Goal: Information Seeking & Learning: Learn about a topic

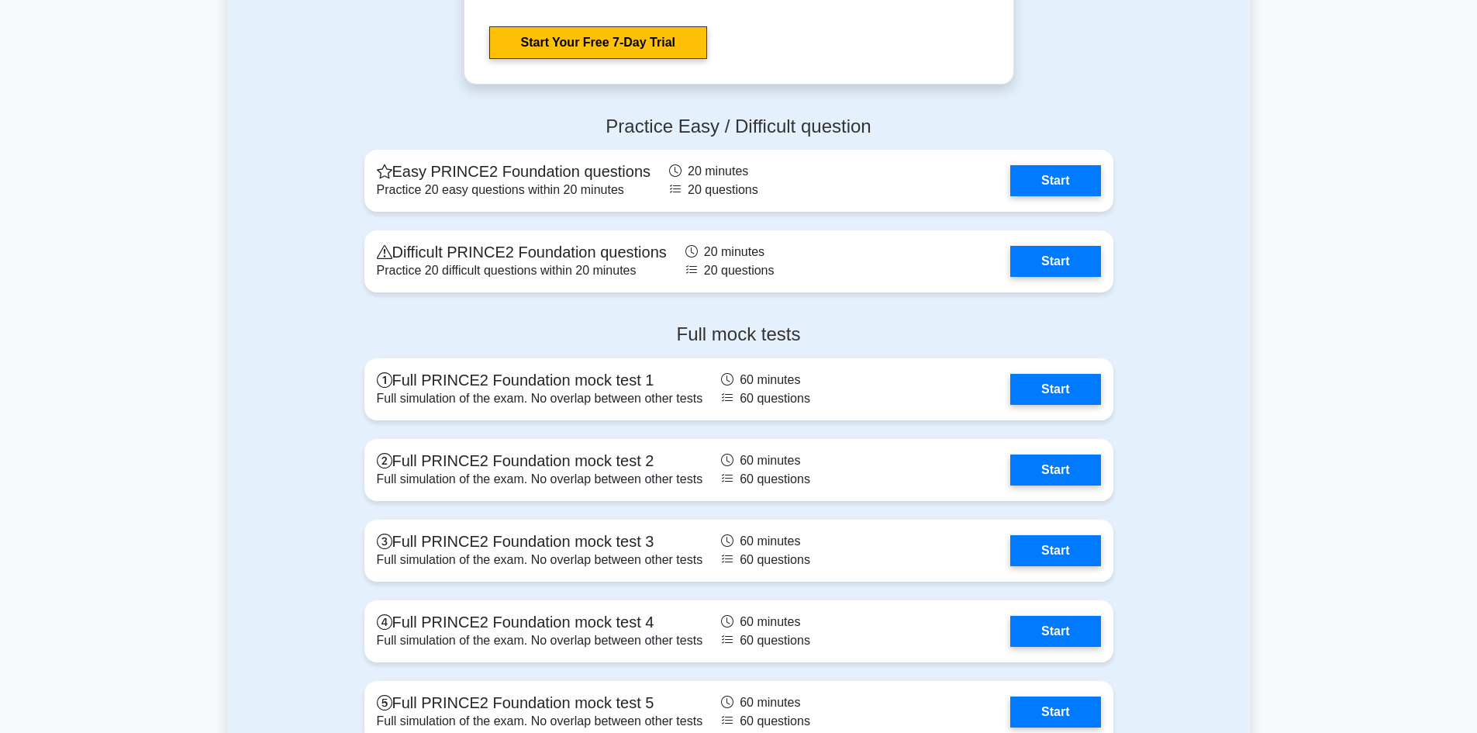
scroll to position [2016, 0]
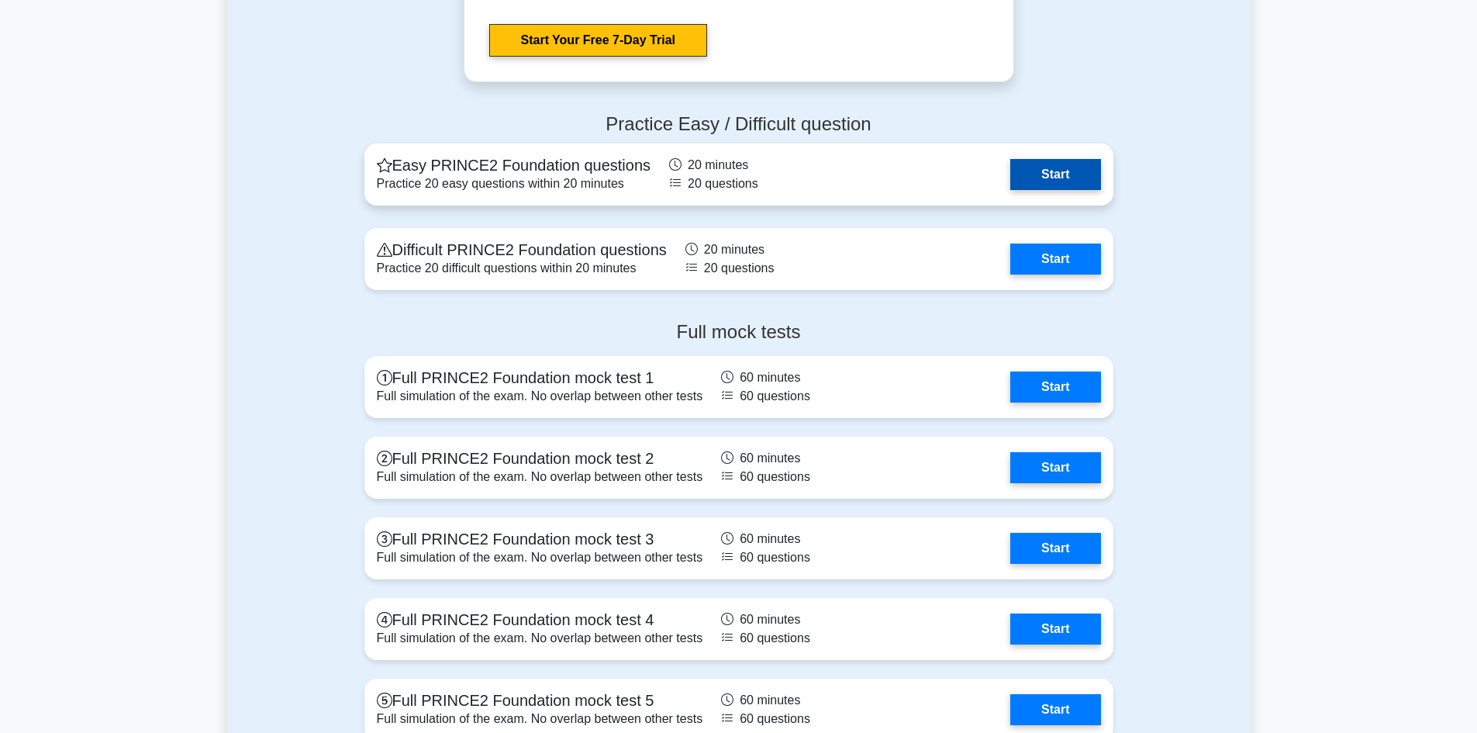
click at [1042, 187] on link "Start" at bounding box center [1056, 174] width 90 height 31
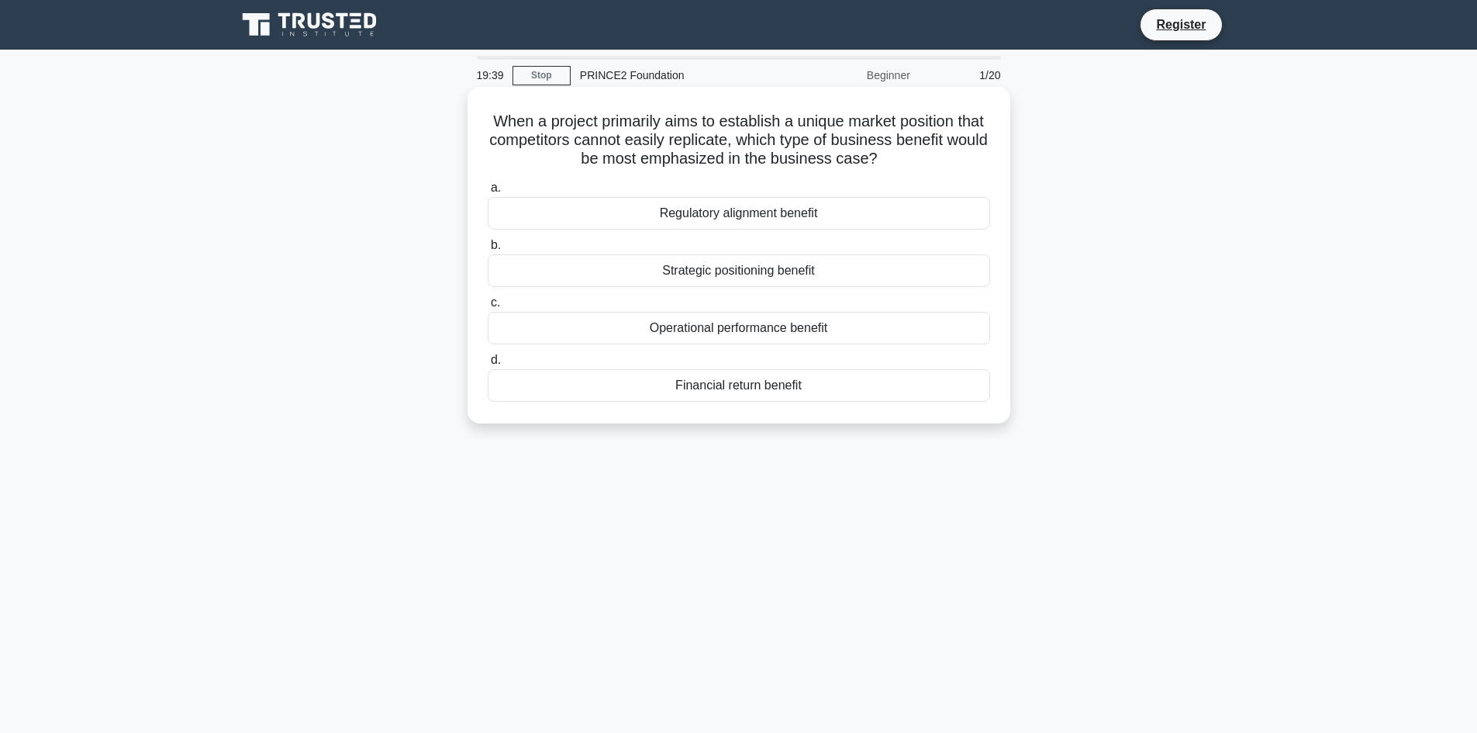
click at [682, 268] on div "Strategic positioning benefit" at bounding box center [739, 270] width 503 height 33
click at [488, 250] on input "b. Strategic positioning benefit" at bounding box center [488, 245] width 0 height 10
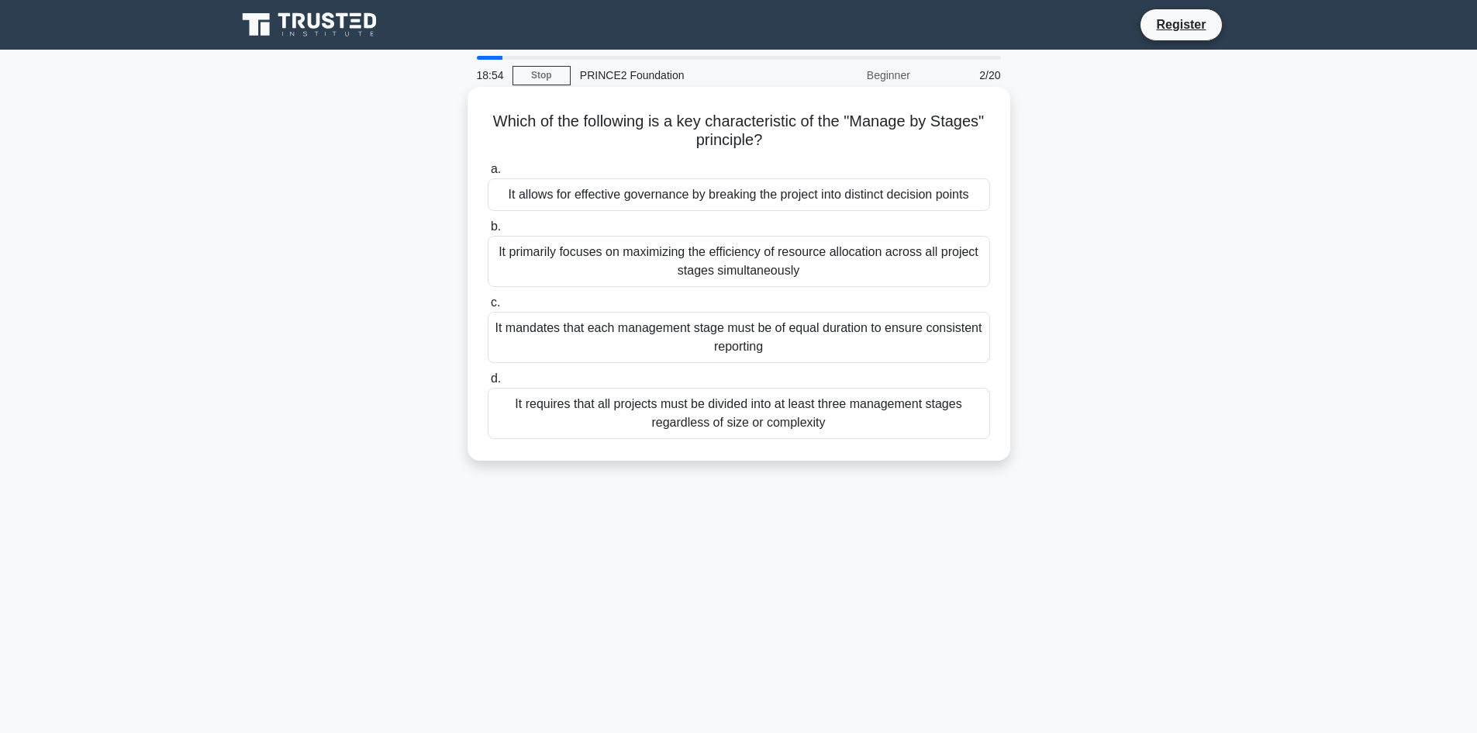
click at [707, 423] on div "It requires that all projects must be divided into at least three management st…" at bounding box center [739, 413] width 503 height 51
click at [488, 384] on input "d. It requires that all projects must be divided into at least three management…" at bounding box center [488, 379] width 0 height 10
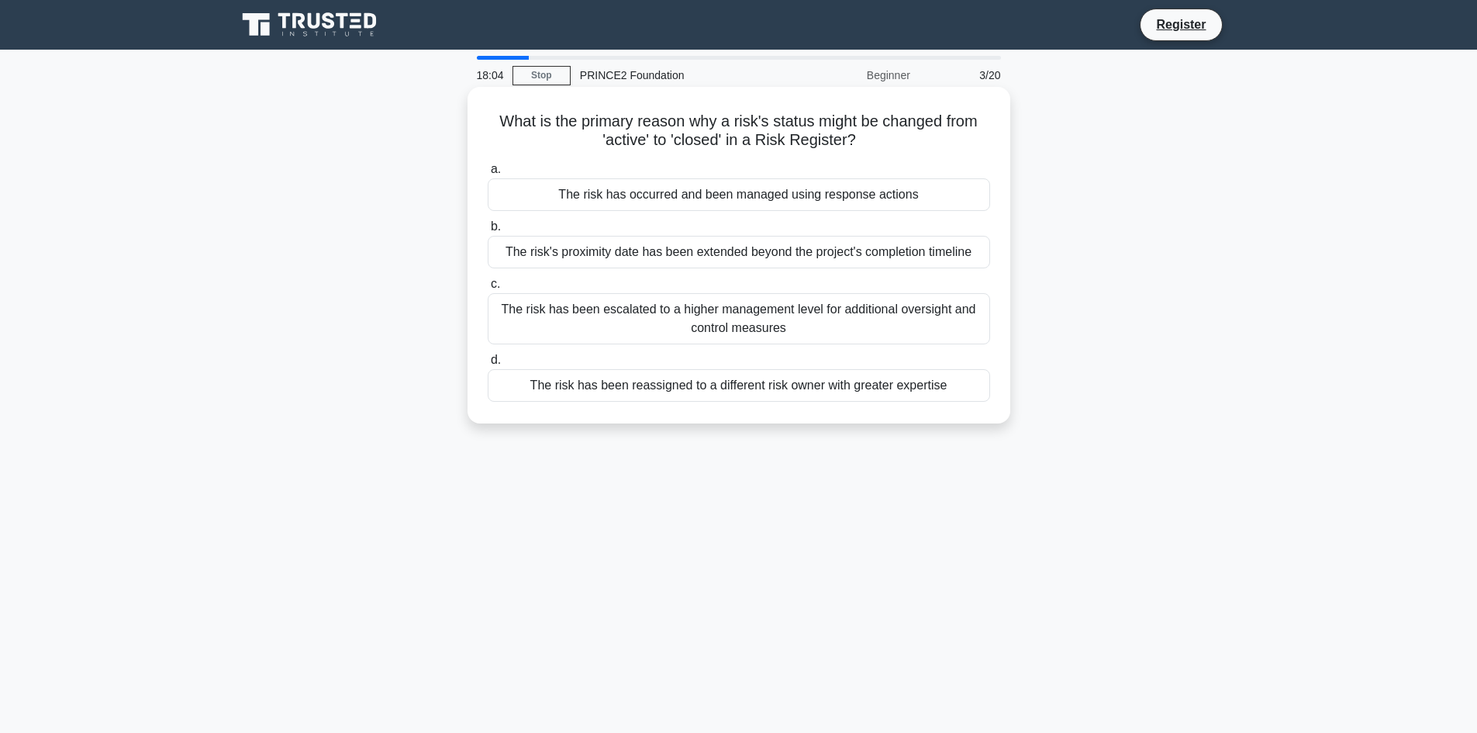
click at [809, 199] on div "The risk has occurred and been managed using response actions" at bounding box center [739, 194] width 503 height 33
click at [488, 174] on input "a. The risk has occurred and been managed using response actions" at bounding box center [488, 169] width 0 height 10
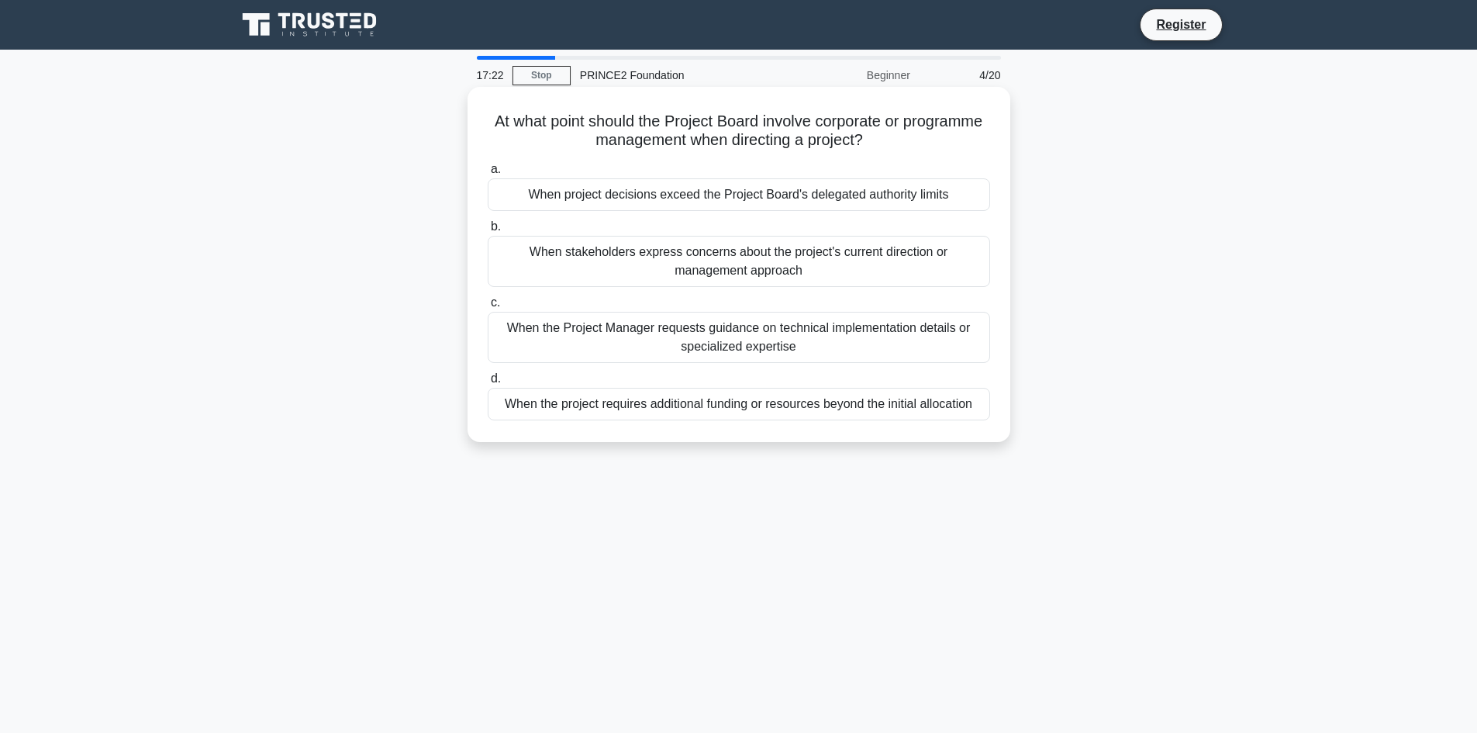
click at [761, 405] on div "When the project requires additional funding or resources beyond the initial al…" at bounding box center [739, 404] width 503 height 33
click at [488, 384] on input "d. When the project requires additional funding or resources beyond the initial…" at bounding box center [488, 379] width 0 height 10
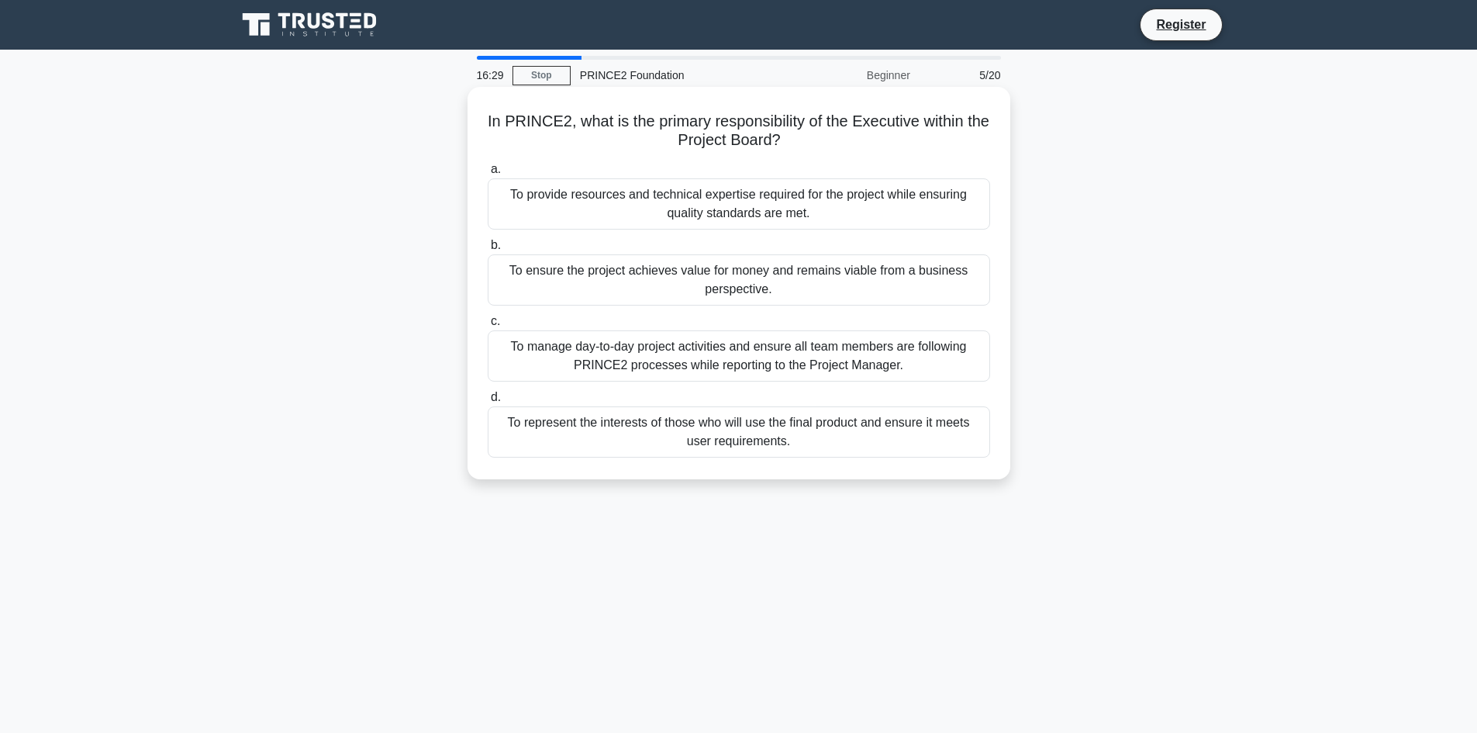
click at [733, 285] on div "To ensure the project achieves value for money and remains viable from a busine…" at bounding box center [739, 279] width 503 height 51
click at [488, 250] on input "b. To ensure the project achieves value for money and remains viable from a bus…" at bounding box center [488, 245] width 0 height 10
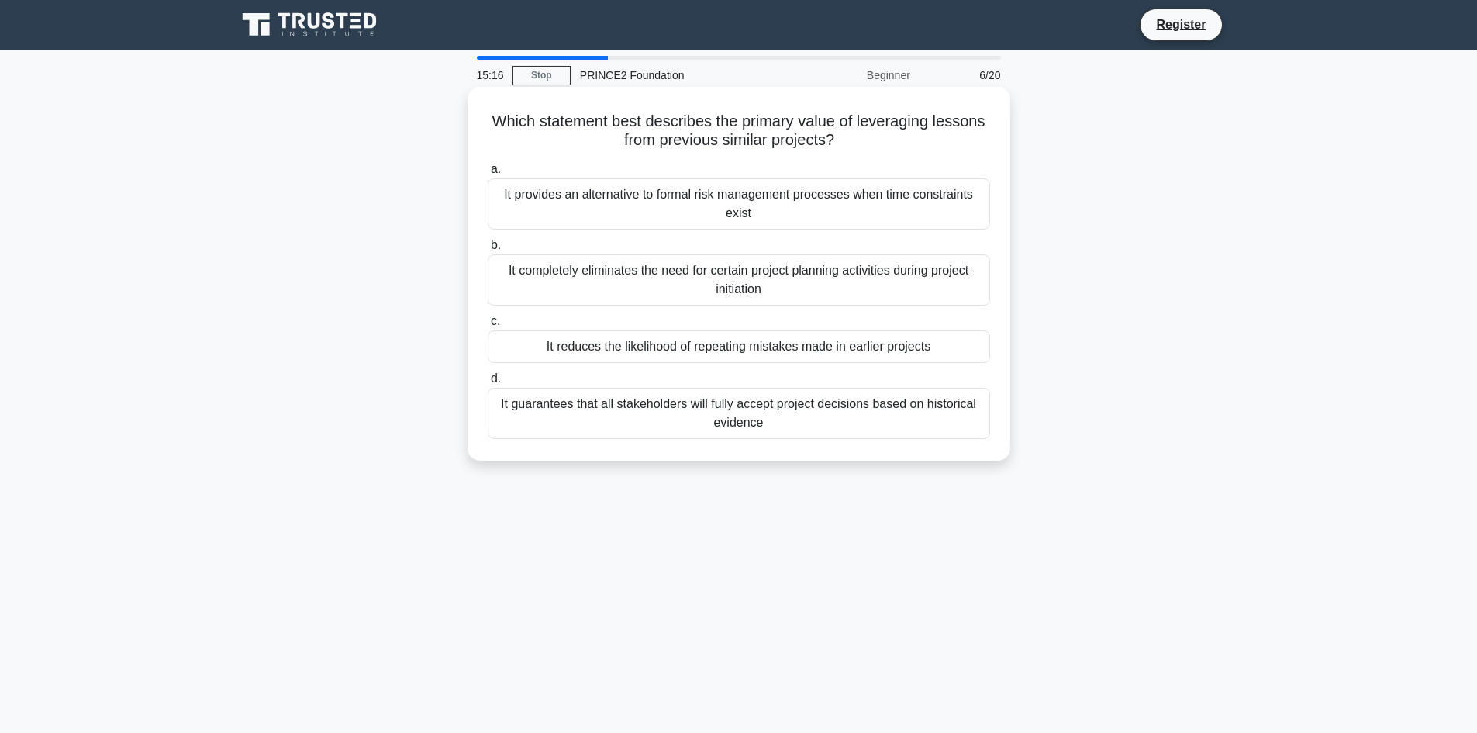
click at [739, 415] on div "It guarantees that all stakeholders will fully accept project decisions based o…" at bounding box center [739, 413] width 503 height 51
click at [488, 384] on input "d. It guarantees that all stakeholders will fully accept project decisions base…" at bounding box center [488, 379] width 0 height 10
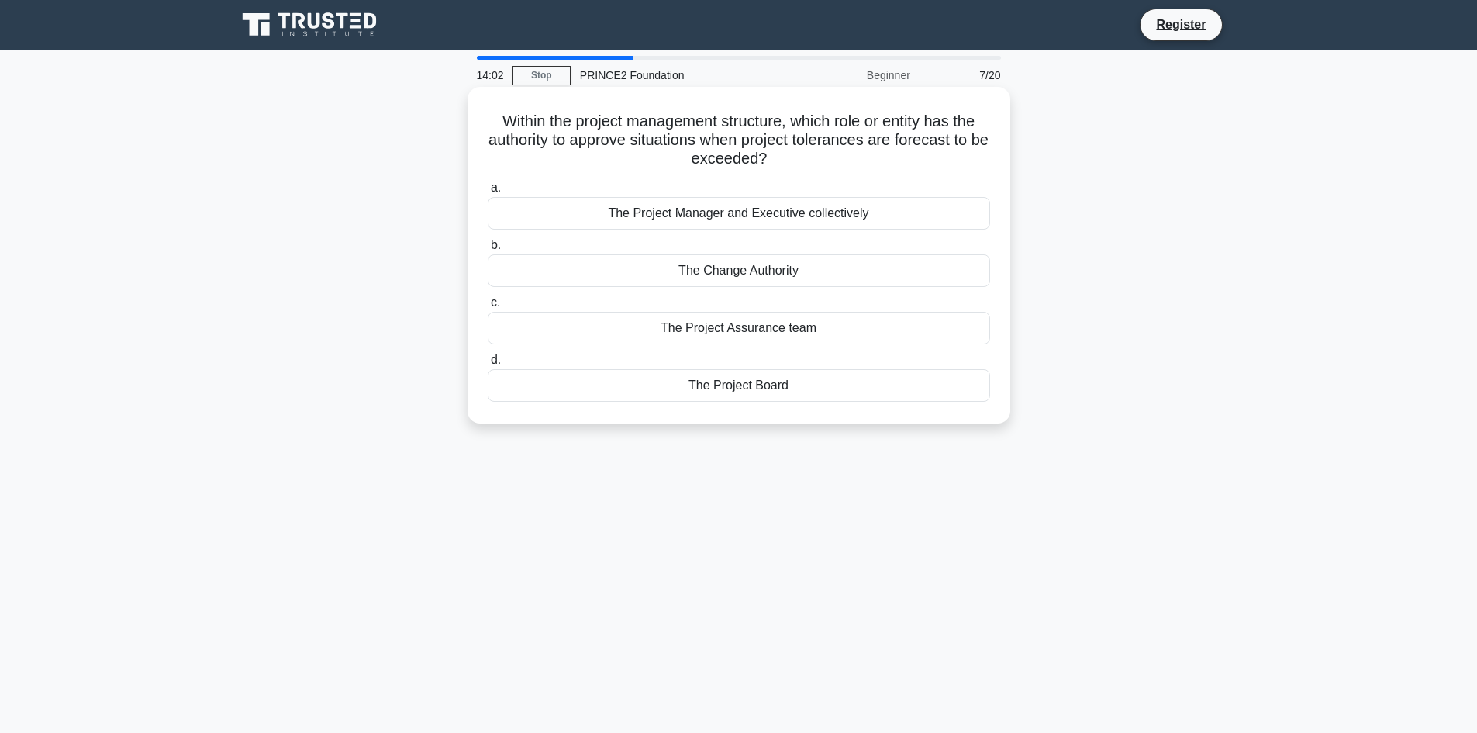
click at [762, 384] on div "The Project Board" at bounding box center [739, 385] width 503 height 33
click at [488, 365] on input "d. The Project Board" at bounding box center [488, 360] width 0 height 10
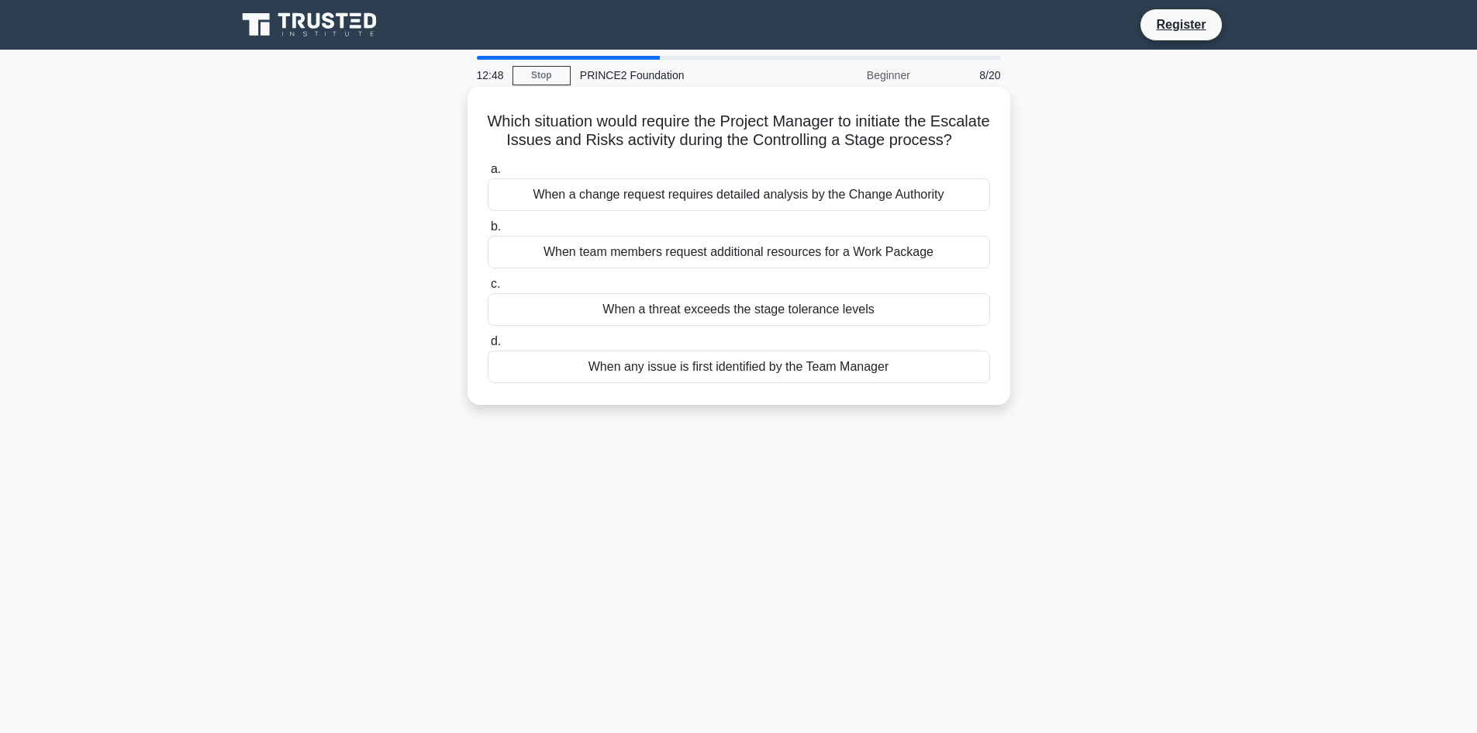
drag, startPoint x: 850, startPoint y: 212, endPoint x: 865, endPoint y: 390, distance: 178.3
click at [849, 211] on div "When a change request requires detailed analysis by the Change Authority" at bounding box center [739, 194] width 503 height 33
click at [488, 174] on input "a. When a change request requires detailed analysis by the Change Authority" at bounding box center [488, 169] width 0 height 10
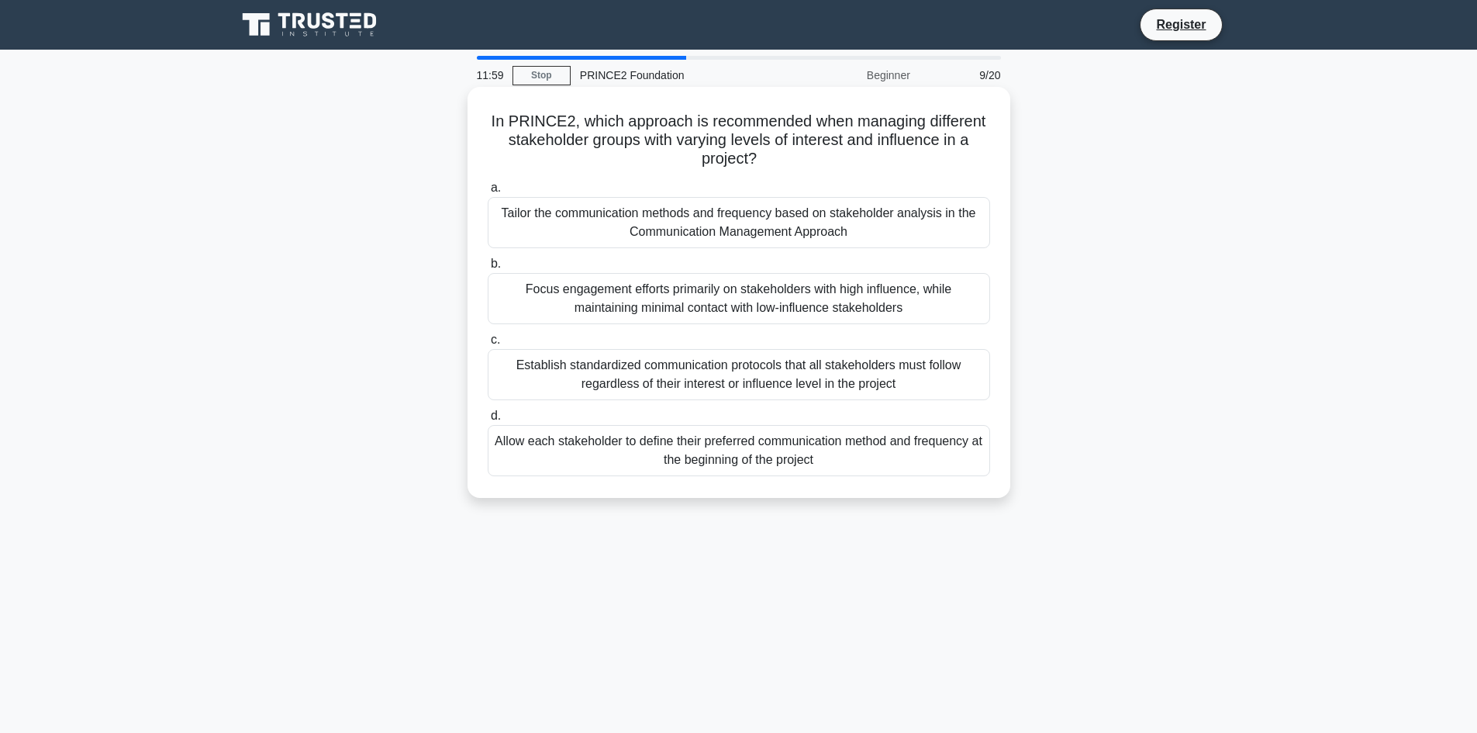
click at [796, 375] on div "Establish standardized communication protocols that all stakeholders must follo…" at bounding box center [739, 374] width 503 height 51
click at [488, 345] on input "c. Establish standardized communication protocols that all stakeholders must fo…" at bounding box center [488, 340] width 0 height 10
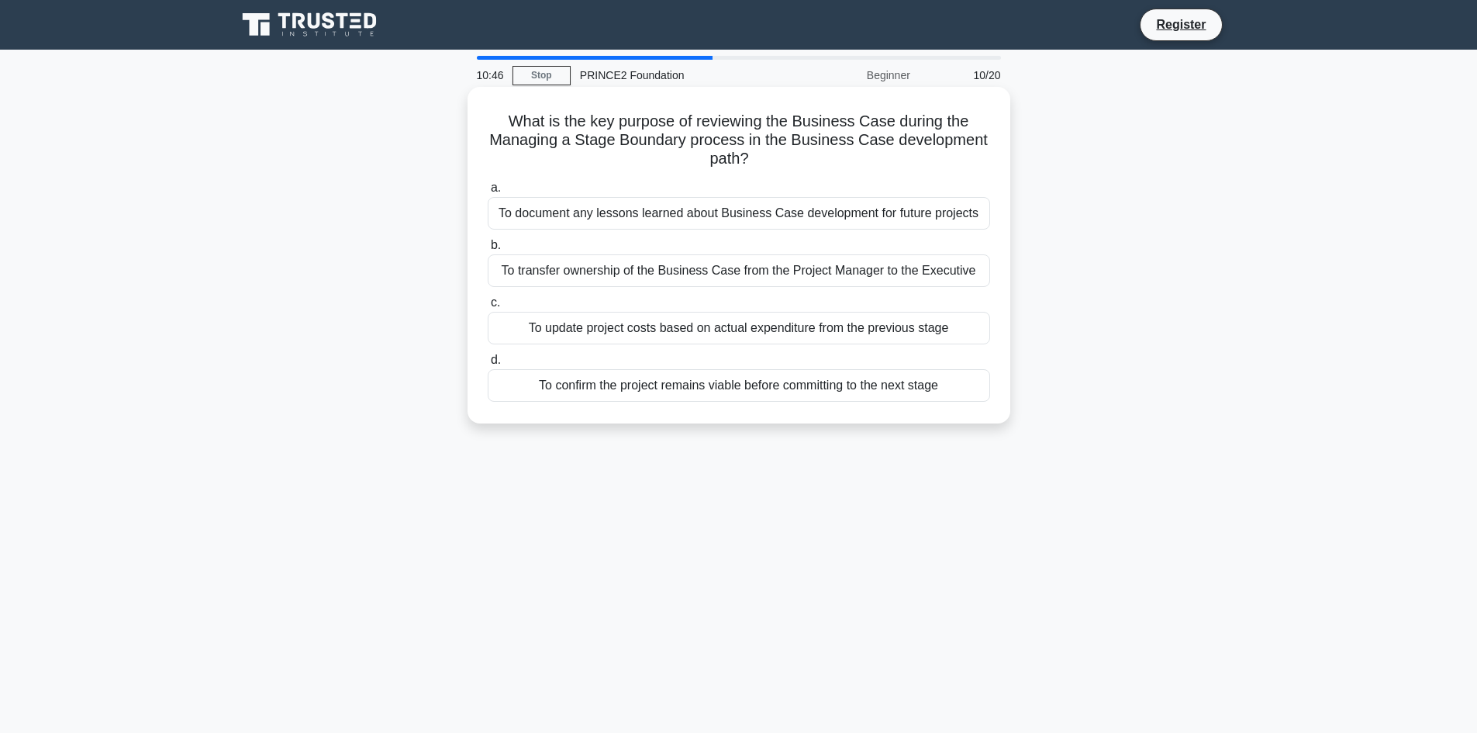
click at [827, 325] on div "To update project costs based on actual expenditure from the previous stage" at bounding box center [739, 328] width 503 height 33
click at [488, 308] on input "c. To update project costs based on actual expenditure from the previous stage" at bounding box center [488, 303] width 0 height 10
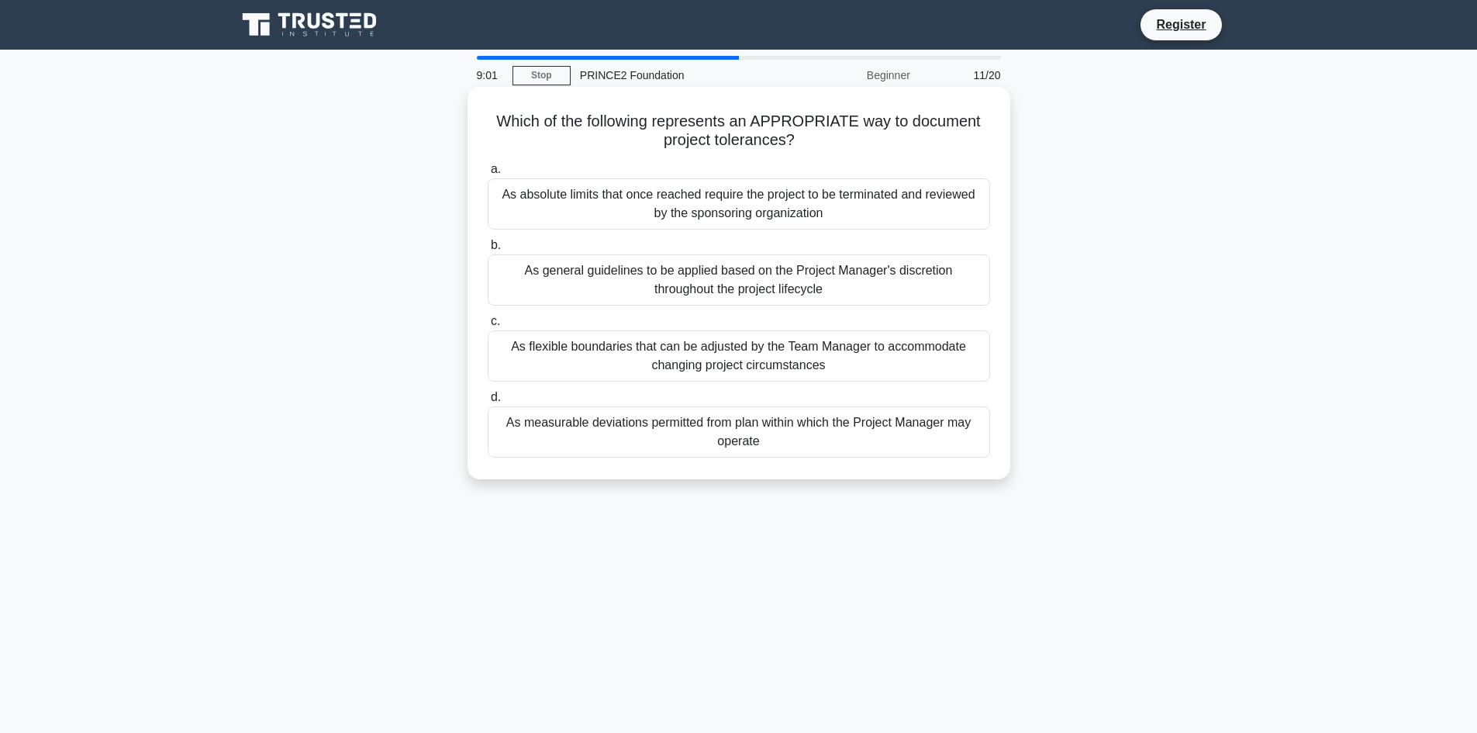
click at [717, 287] on div "As general guidelines to be applied based on the Project Manager's discretion t…" at bounding box center [739, 279] width 503 height 51
click at [488, 250] on input "b. As general guidelines to be applied based on the Project Manager's discretio…" at bounding box center [488, 245] width 0 height 10
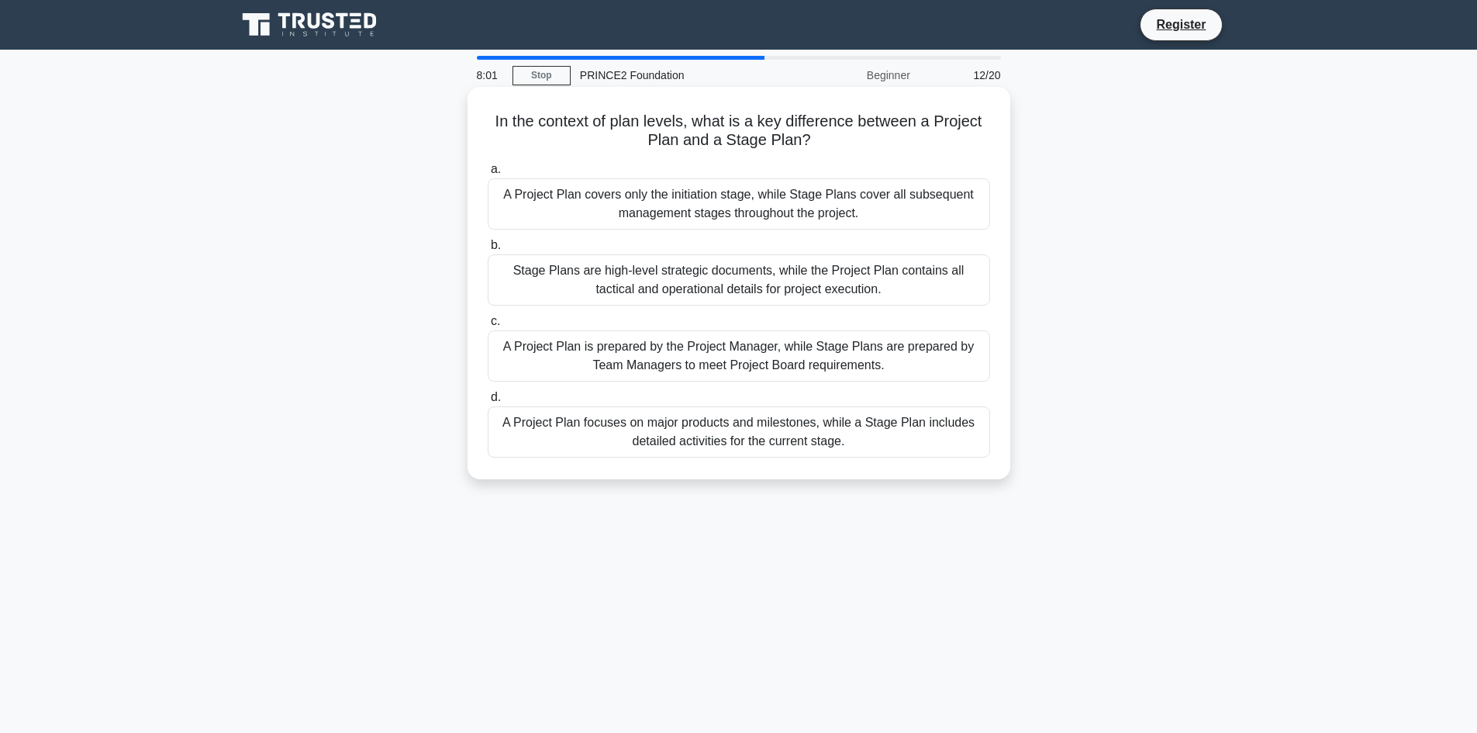
click at [844, 281] on div "Stage Plans are high-level strategic documents, while the Project Plan contains…" at bounding box center [739, 279] width 503 height 51
click at [488, 250] on input "b. Stage Plans are high-level strategic documents, while the Project Plan conta…" at bounding box center [488, 245] width 0 height 10
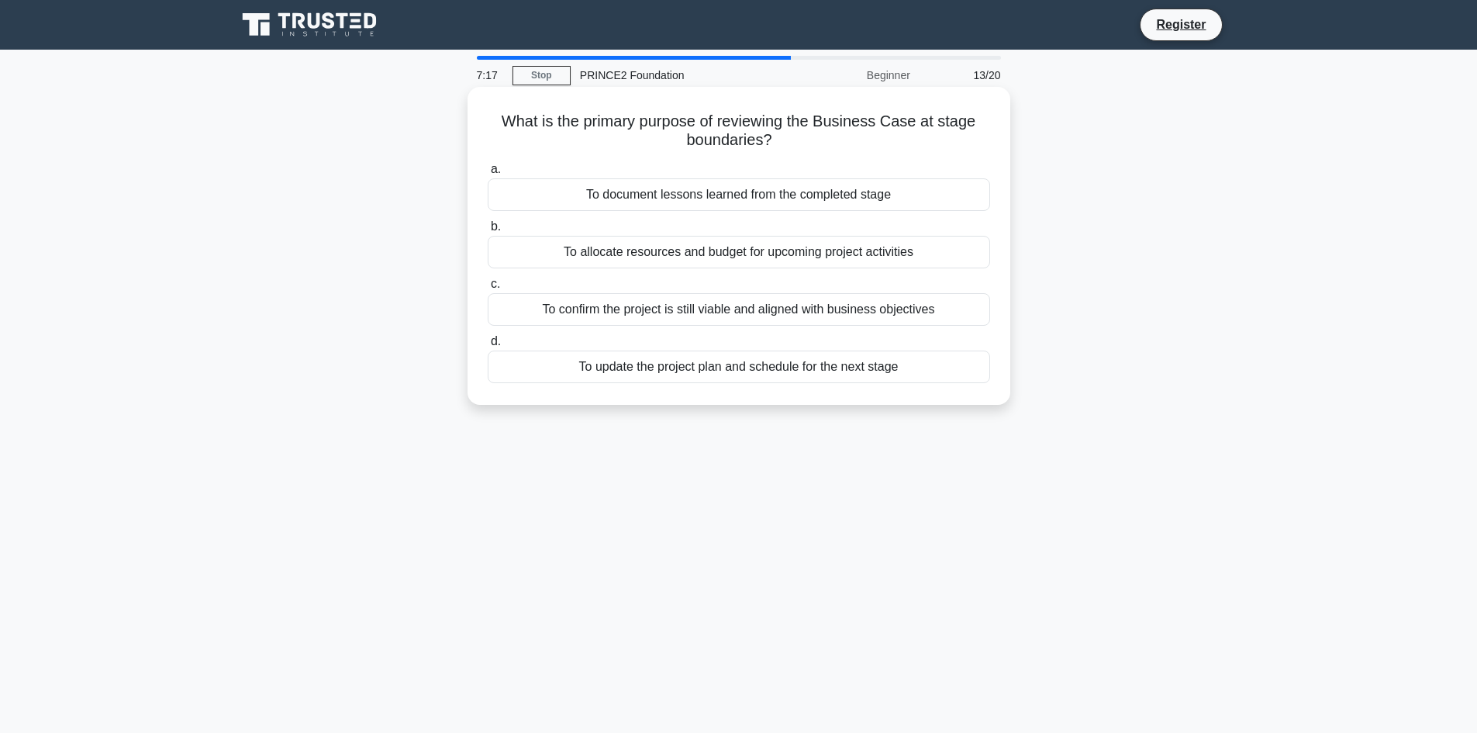
click at [871, 312] on div "To confirm the project is still viable and aligned with business objectives" at bounding box center [739, 309] width 503 height 33
click at [488, 289] on input "c. To confirm the project is still viable and aligned with business objectives" at bounding box center [488, 284] width 0 height 10
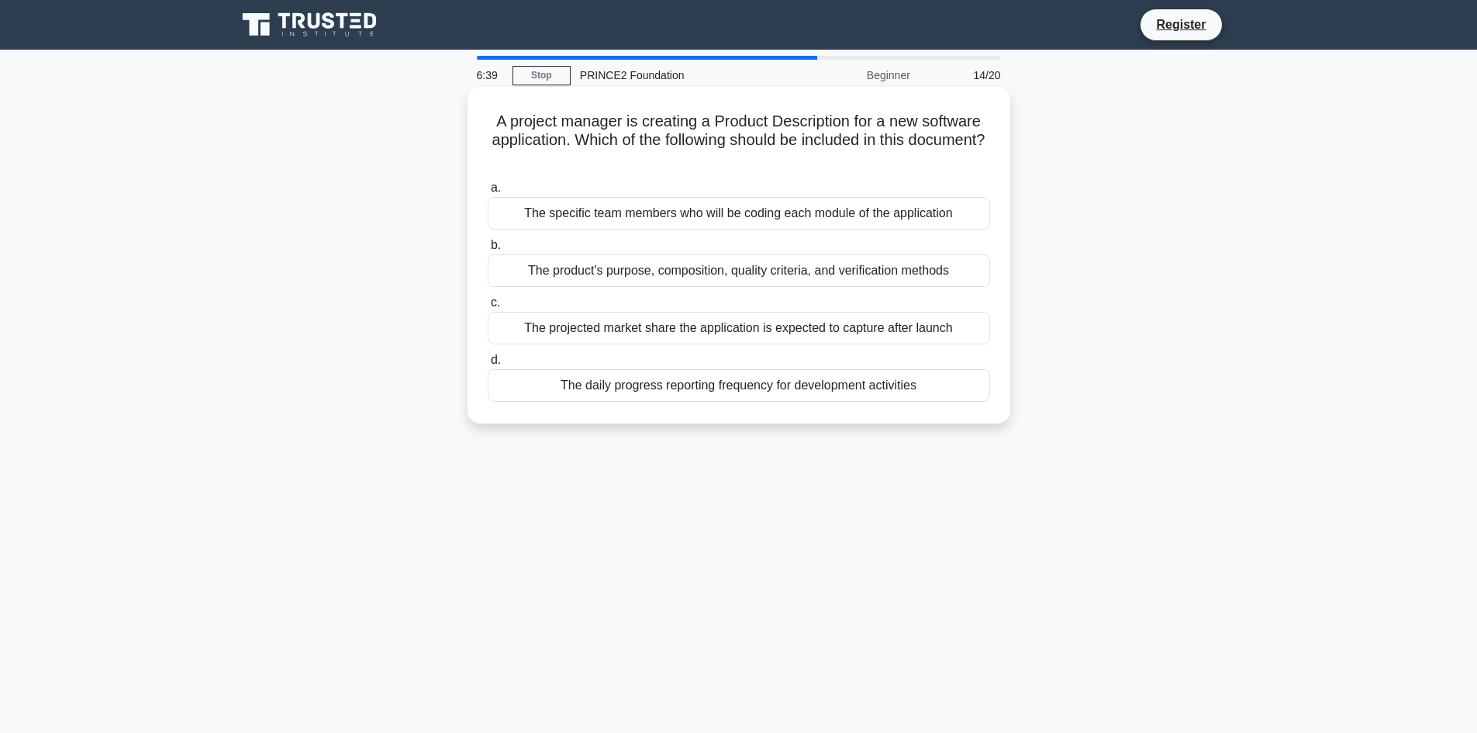
click at [855, 264] on div "The product's purpose, composition, quality criteria, and verification methods" at bounding box center [739, 270] width 503 height 33
click at [488, 250] on input "b. The product's purpose, composition, quality criteria, and verification metho…" at bounding box center [488, 245] width 0 height 10
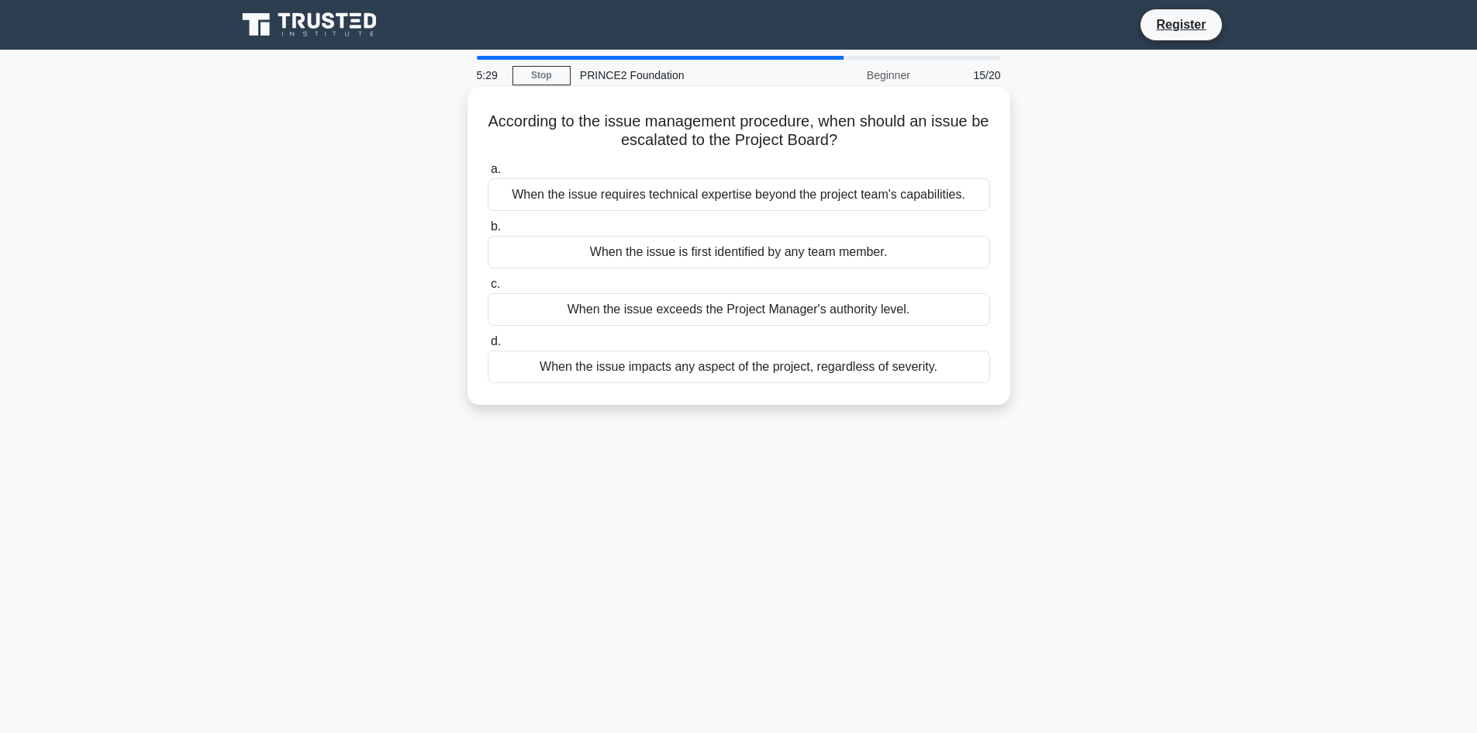
click at [847, 198] on div "When the issue requires technical expertise beyond the project team's capabilit…" at bounding box center [739, 194] width 503 height 33
click at [488, 174] on input "a. When the issue requires technical expertise beyond the project team's capabi…" at bounding box center [488, 169] width 0 height 10
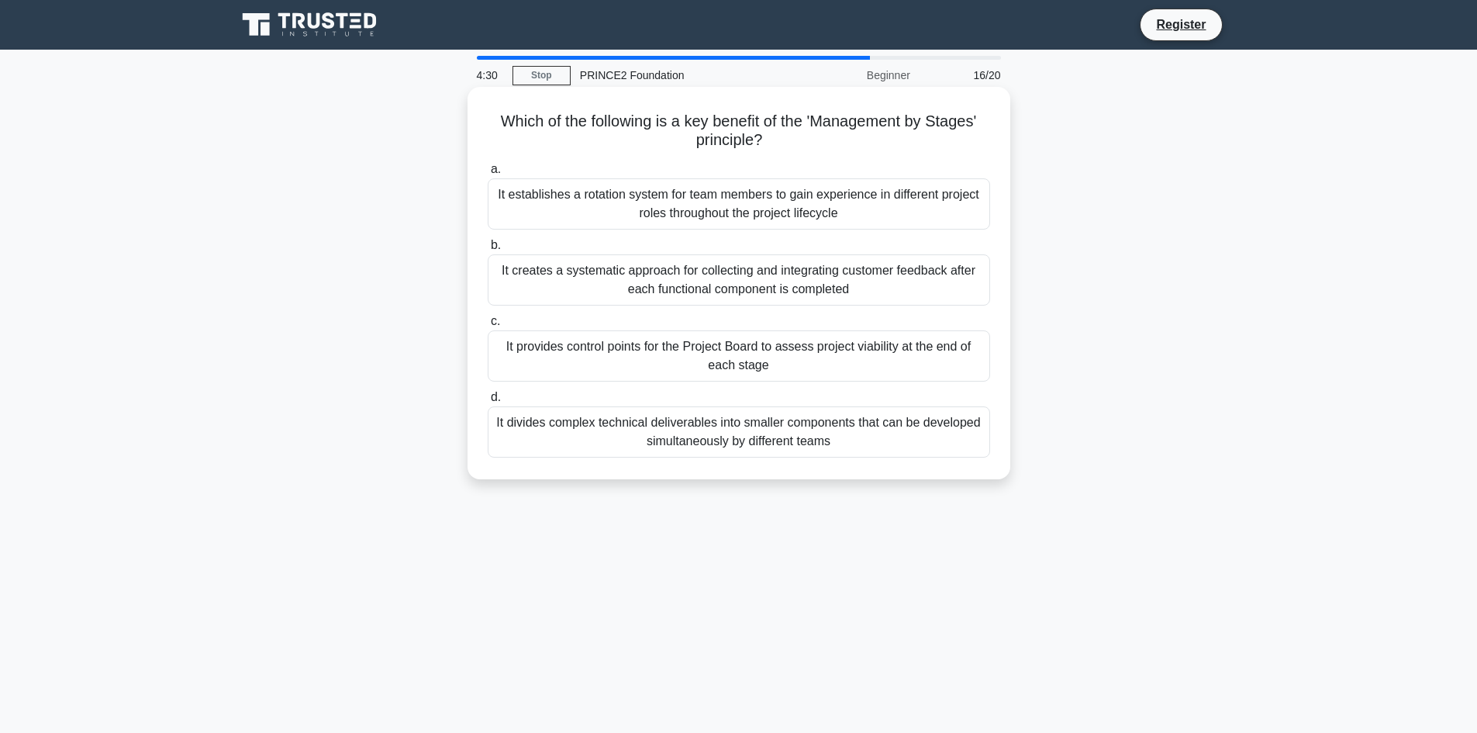
click at [820, 352] on div "It provides control points for the Project Board to assess project viability at…" at bounding box center [739, 355] width 503 height 51
click at [488, 326] on input "c. It provides control points for the Project Board to assess project viability…" at bounding box center [488, 321] width 0 height 10
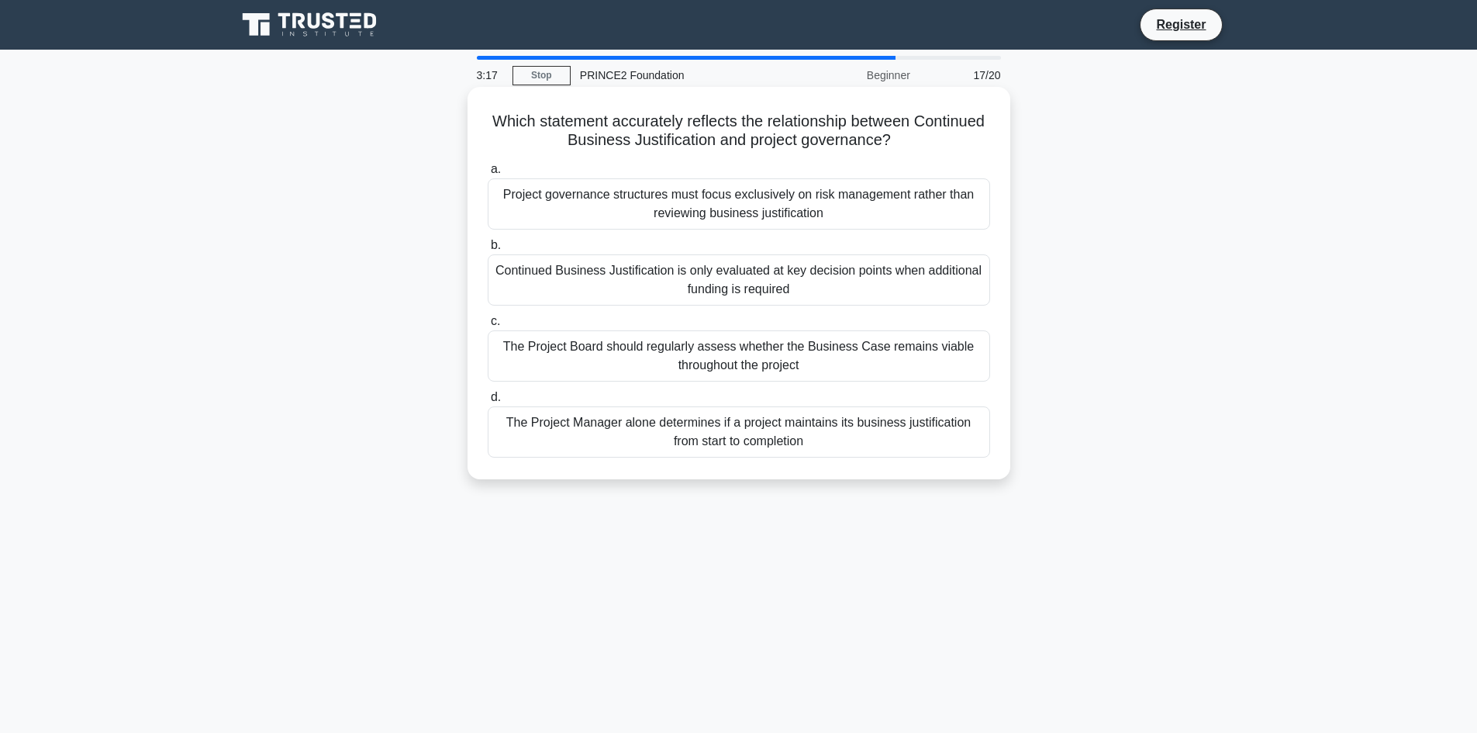
click at [618, 294] on div "Continued Business Justification is only evaluated at key decision points when …" at bounding box center [739, 279] width 503 height 51
click at [488, 250] on input "b. Continued Business Justification is only evaluated at key decision points wh…" at bounding box center [488, 245] width 0 height 10
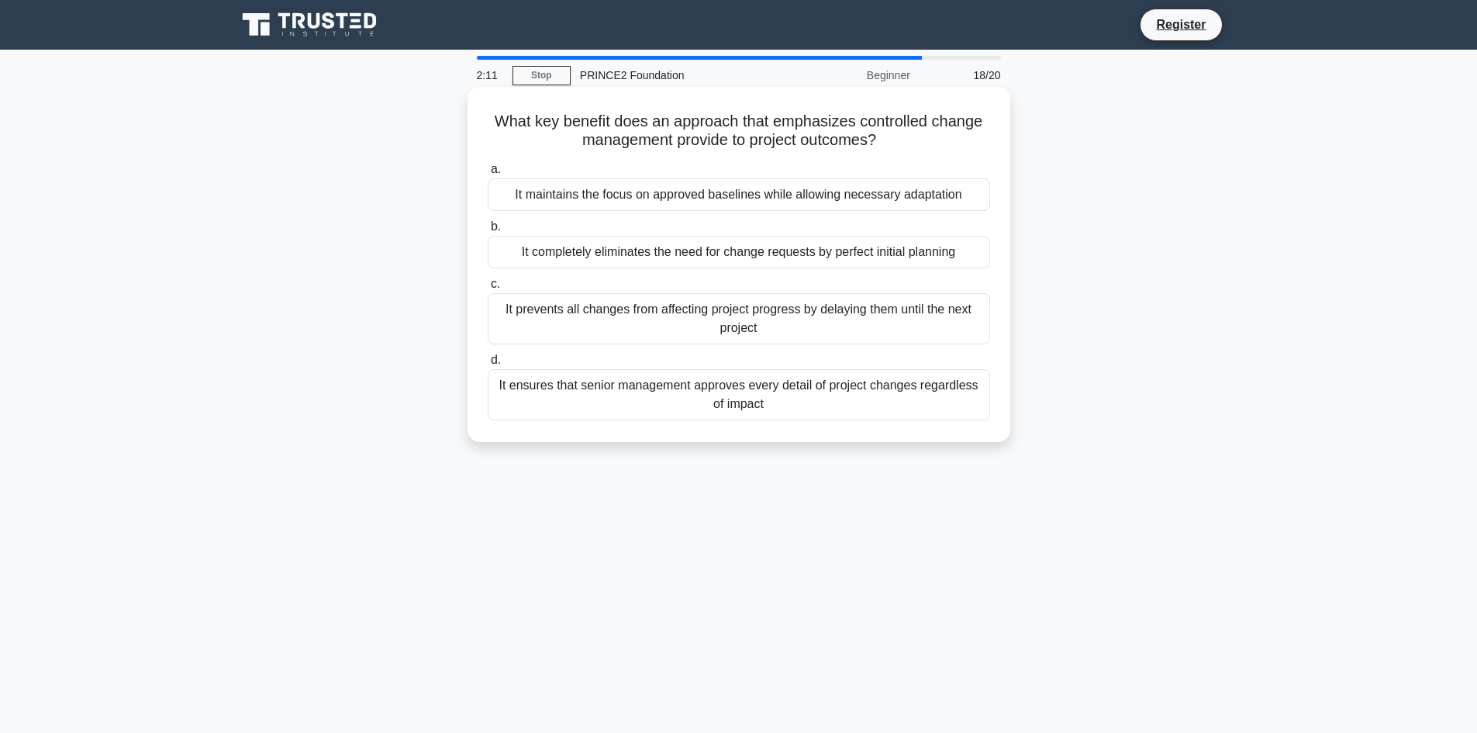
click at [631, 202] on div "It maintains the focus on approved baselines while allowing necessary adaptation" at bounding box center [739, 194] width 503 height 33
click at [488, 174] on input "a. It maintains the focus on approved baselines while allowing necessary adapta…" at bounding box center [488, 169] width 0 height 10
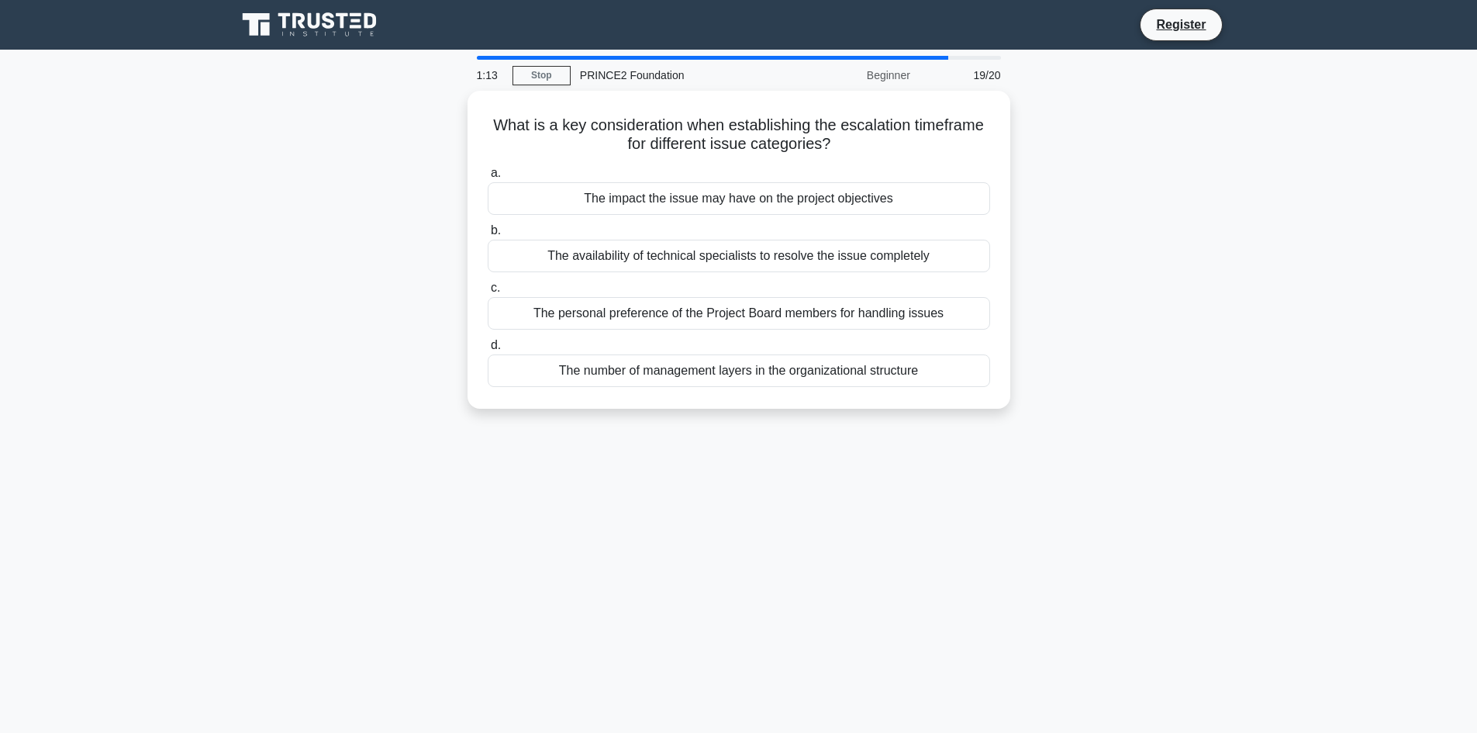
click at [631, 202] on div "The impact the issue may have on the project objectives" at bounding box center [739, 198] width 503 height 33
click at [488, 178] on input "a. The impact the issue may have on the project objectives" at bounding box center [488, 173] width 0 height 10
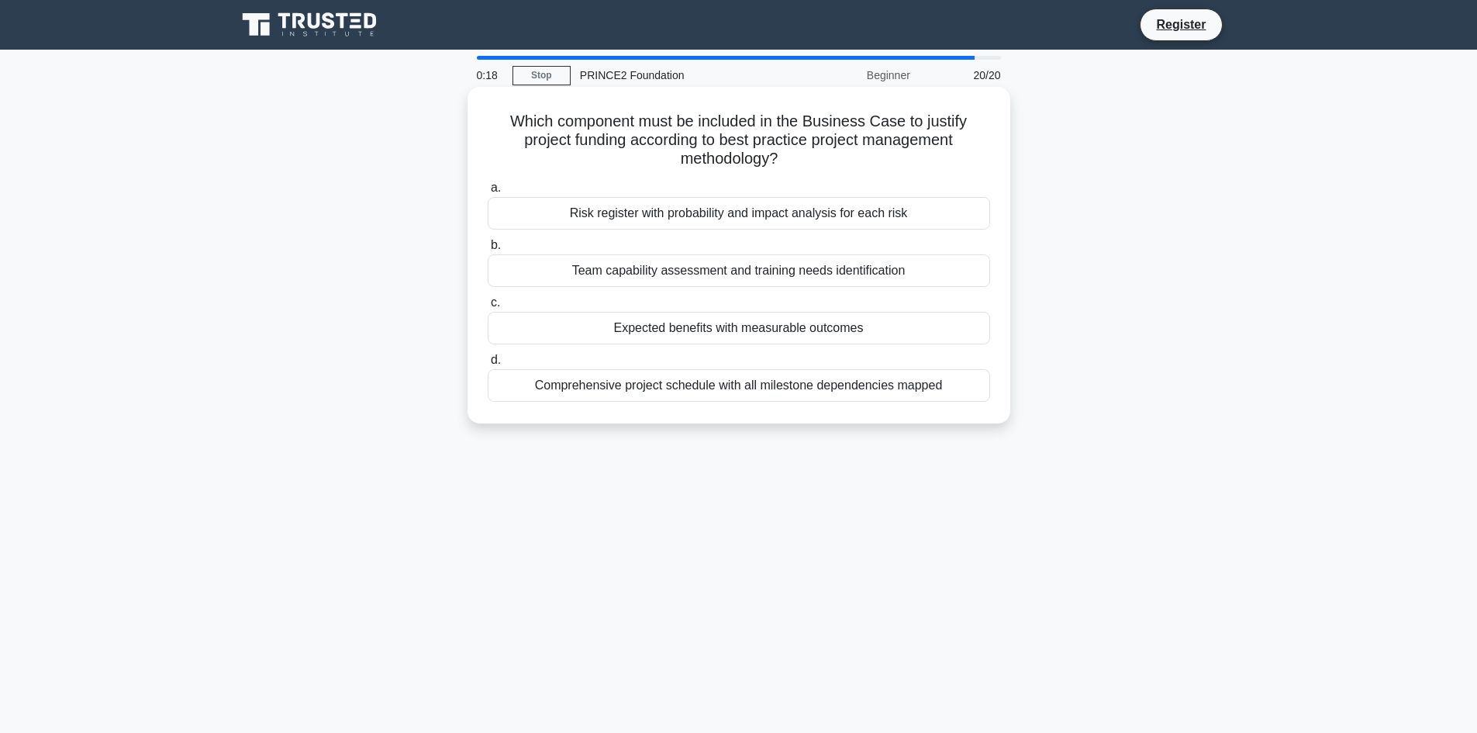
click at [831, 323] on div "Expected benefits with measurable outcomes" at bounding box center [739, 328] width 503 height 33
click at [488, 308] on input "c. Expected benefits with measurable outcomes" at bounding box center [488, 303] width 0 height 10
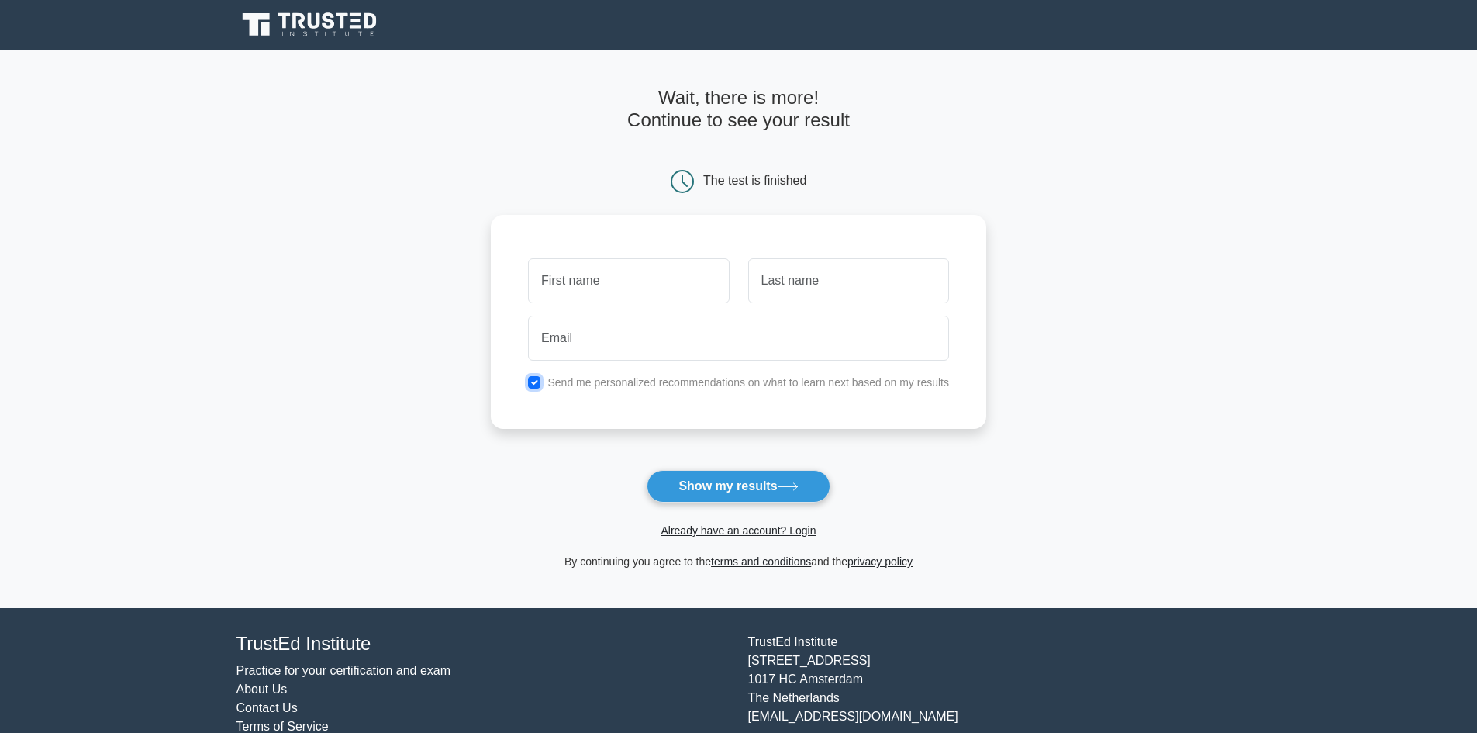
click at [534, 382] on input "checkbox" at bounding box center [534, 382] width 12 height 12
checkbox input "false"
click at [674, 278] on input "text" at bounding box center [628, 280] width 201 height 45
type input "Nayia"
drag, startPoint x: 587, startPoint y: 282, endPoint x: 420, endPoint y: 287, distance: 167.6
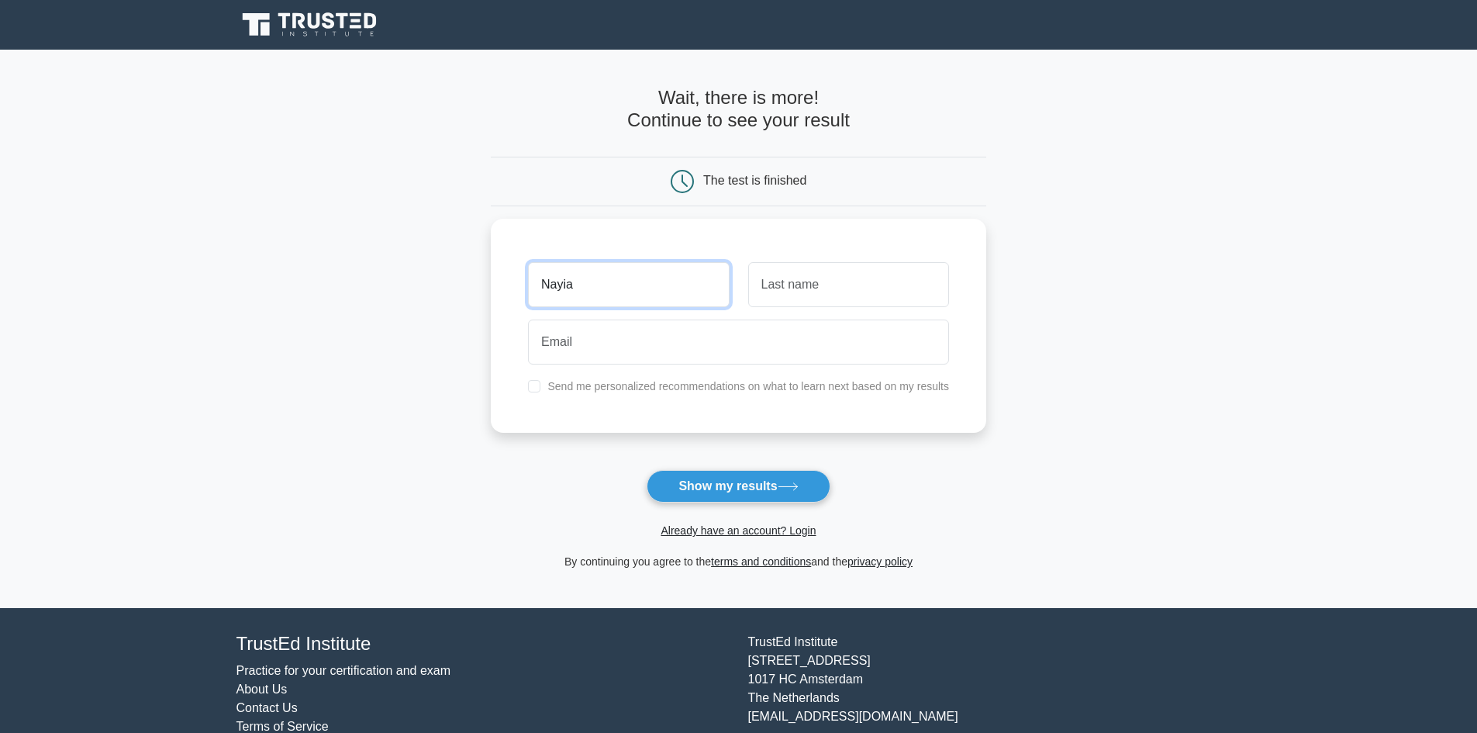
click at [440, 282] on main "Wait, there is more! Continue to see your result The test is finished Nayia" at bounding box center [738, 329] width 1477 height 558
click at [745, 484] on button "Show my results" at bounding box center [738, 486] width 183 height 33
click at [608, 288] on input "text" at bounding box center [628, 280] width 201 height 45
type input "Nayia"
click at [778, 475] on button "Show my results" at bounding box center [738, 486] width 183 height 33
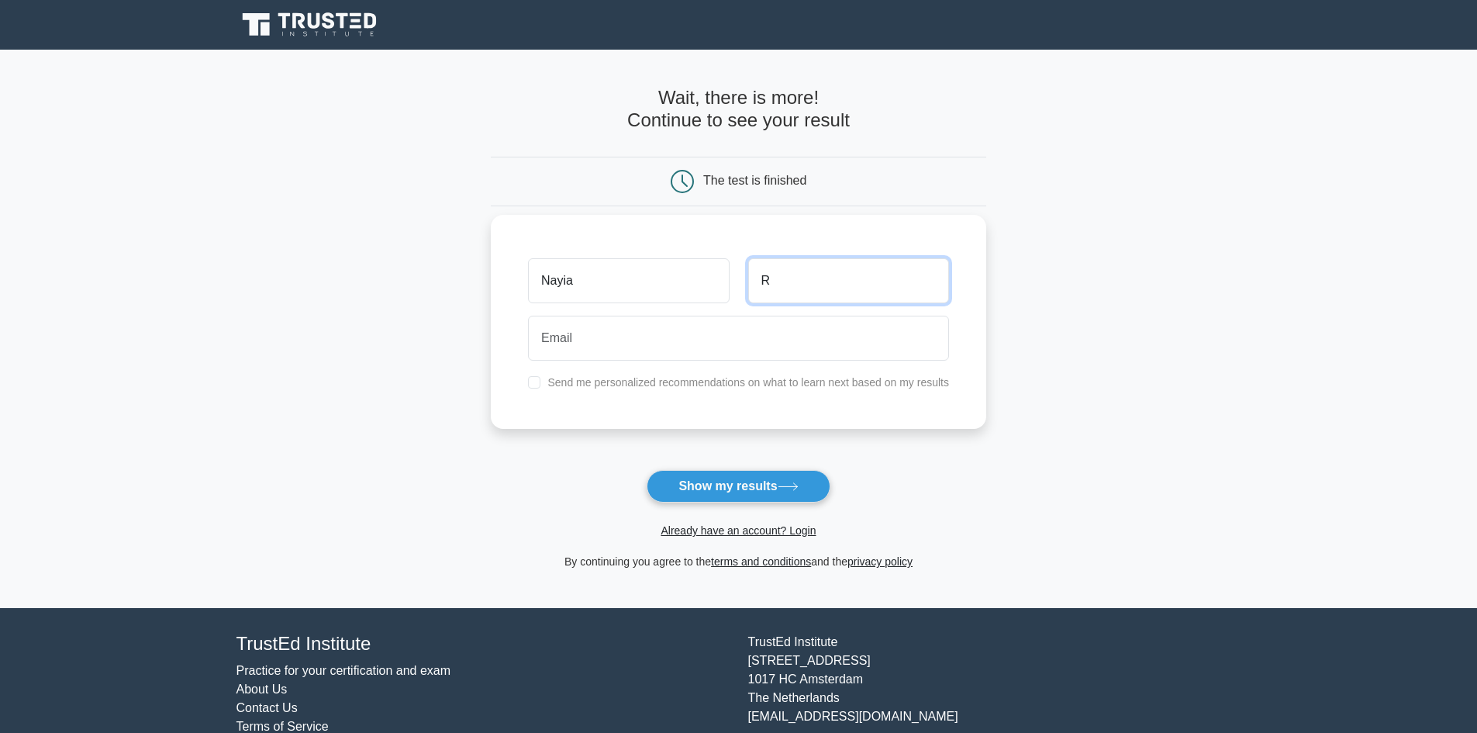
type input "R"
drag, startPoint x: 599, startPoint y: 334, endPoint x: 624, endPoint y: 356, distance: 33.0
click at [599, 334] on input "email" at bounding box center [738, 338] width 421 height 45
type input "nraptakis@hotmail.com"
click at [738, 489] on button "Show my results" at bounding box center [738, 486] width 183 height 33
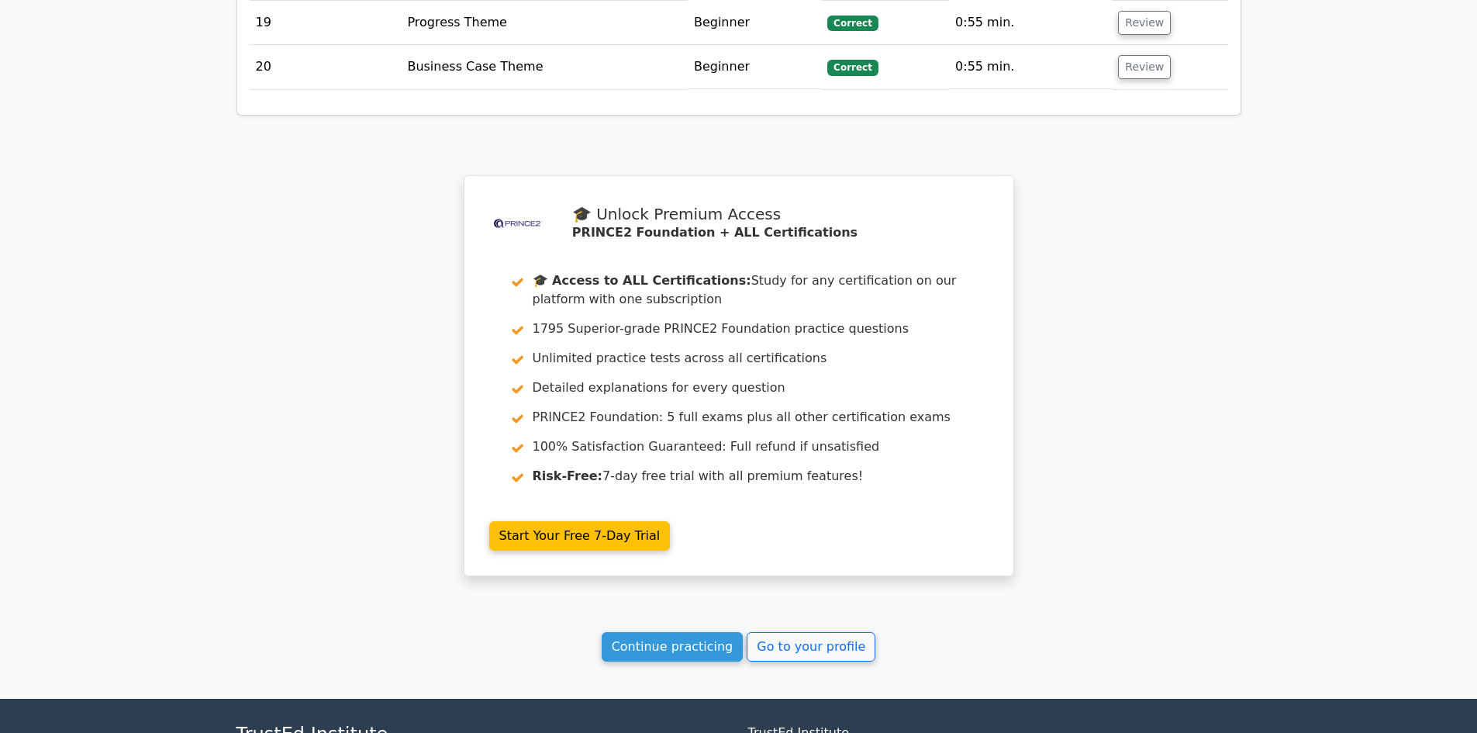
scroll to position [3108, 0]
